Goal: Use online tool/utility: Utilize a website feature to perform a specific function

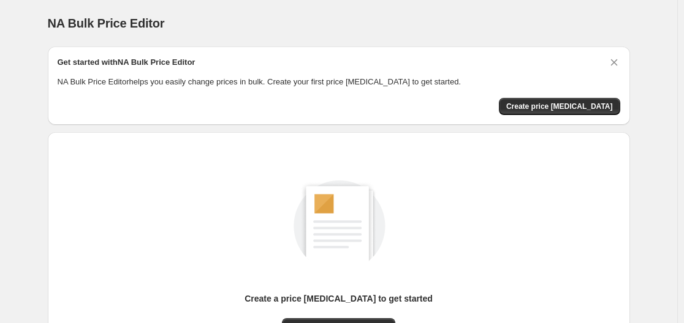
scroll to position [135, 0]
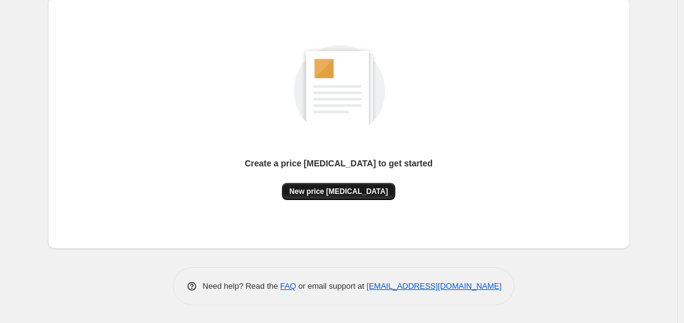
click at [326, 198] on button "New price change job" at bounding box center [338, 191] width 113 height 17
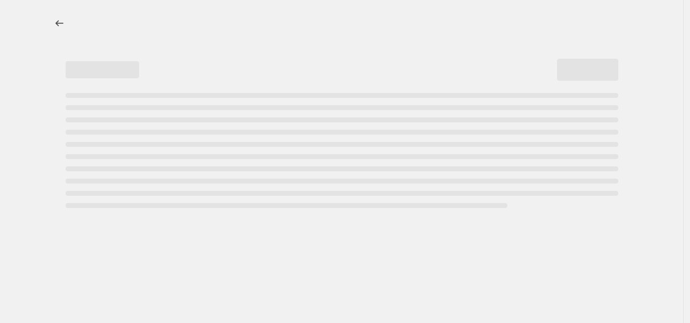
select select "percentage"
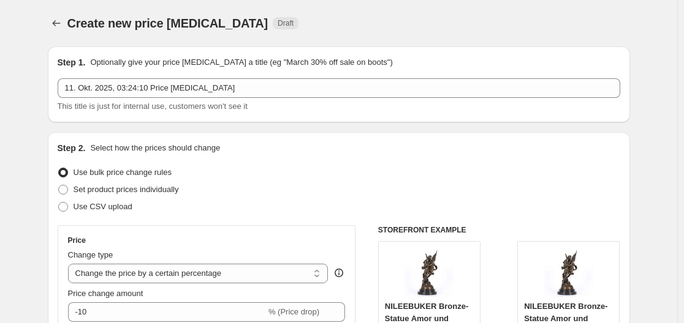
scroll to position [245, 0]
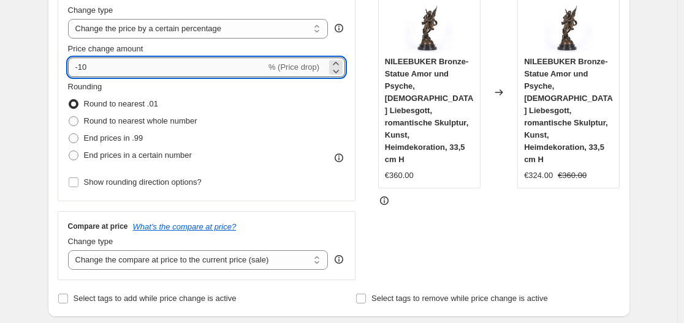
drag, startPoint x: 83, startPoint y: 66, endPoint x: 108, endPoint y: 71, distance: 25.0
click at [108, 71] on input "-10" at bounding box center [167, 68] width 198 height 20
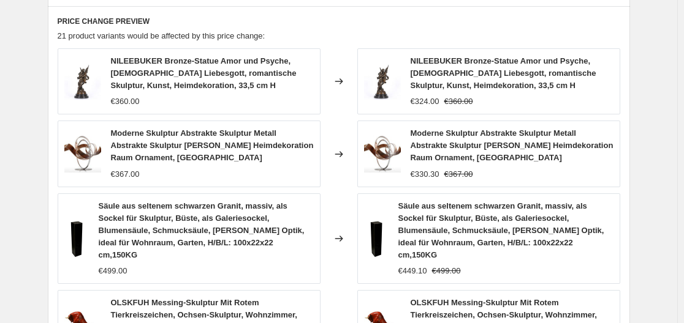
scroll to position [1019, 0]
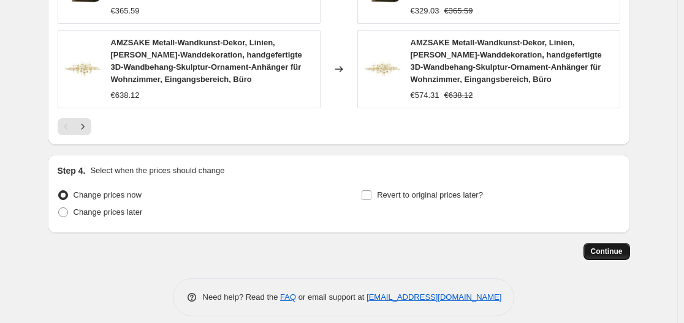
type input "-30"
click at [602, 247] on span "Continue" at bounding box center [606, 252] width 32 height 10
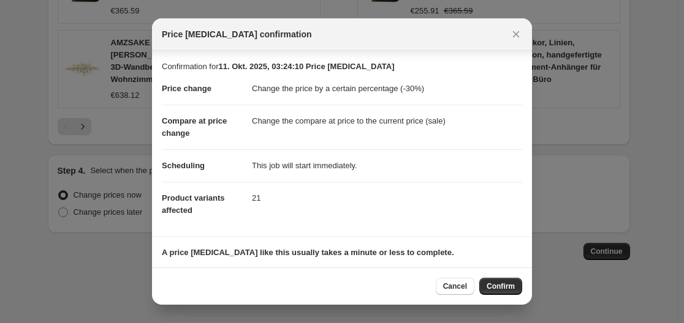
scroll to position [79, 0]
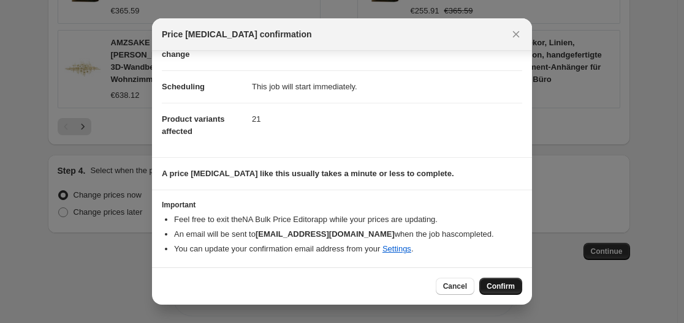
click at [495, 282] on span "Confirm" at bounding box center [500, 287] width 28 height 10
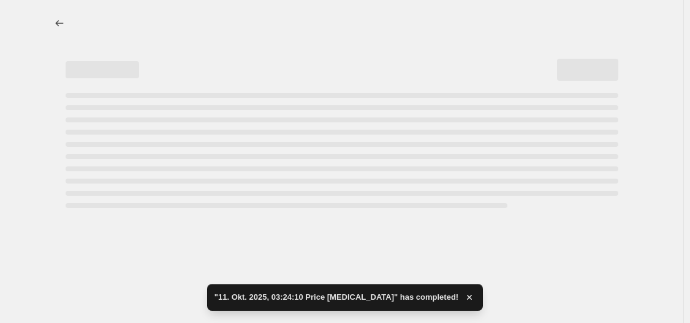
select select "percentage"
